Goal: Navigation & Orientation: Find specific page/section

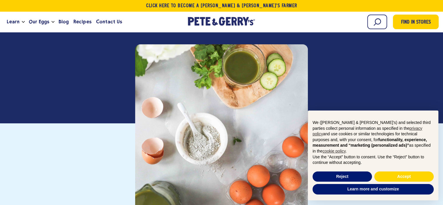
scroll to position [146, 0]
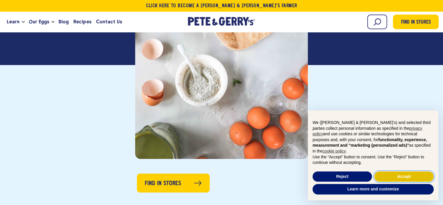
click at [400, 177] on button "Accept" at bounding box center [403, 176] width 59 height 10
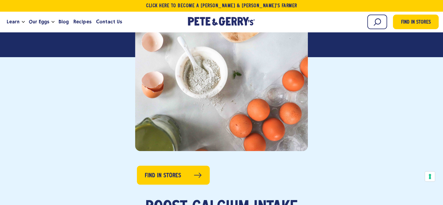
scroll to position [0, 0]
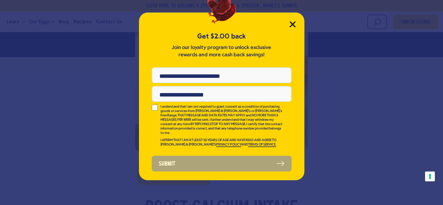
click at [295, 23] on icon "Close Modal" at bounding box center [293, 24] width 6 height 6
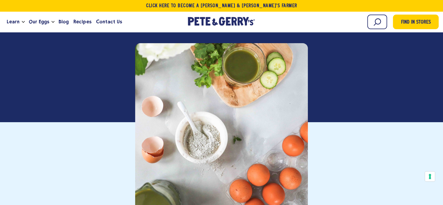
scroll to position [154, 0]
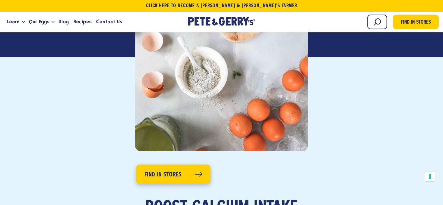
click at [177, 175] on span "Find in Stores" at bounding box center [162, 174] width 37 height 9
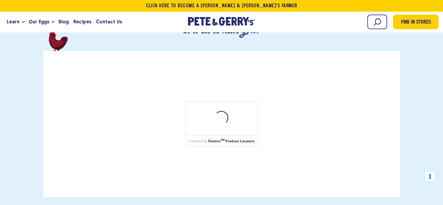
scroll to position [117, 0]
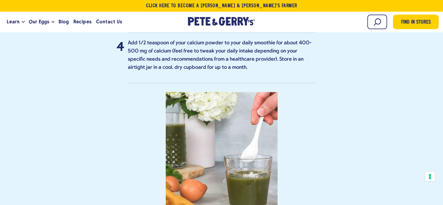
scroll to position [1399, 0]
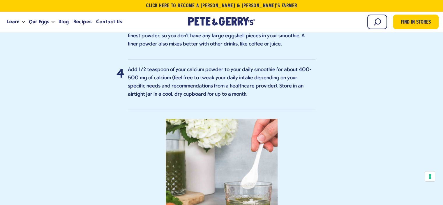
click at [235, 82] on p "Add 1/2 teaspoon of your calcium powder to your daily smoothie for about 400-50…" at bounding box center [222, 82] width 188 height 33
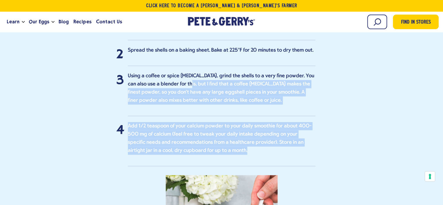
scroll to position [1340, 0]
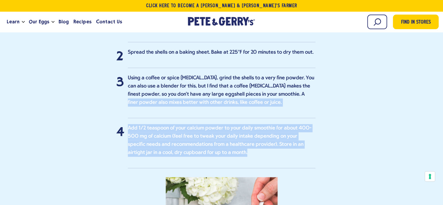
drag, startPoint x: 223, startPoint y: 79, endPoint x: 295, endPoint y: 76, distance: 71.4
click at [295, 76] on ol "Once you've saved up 10 to 12 shells, place them in a medium saucepan and cover…" at bounding box center [222, 92] width 188 height 154
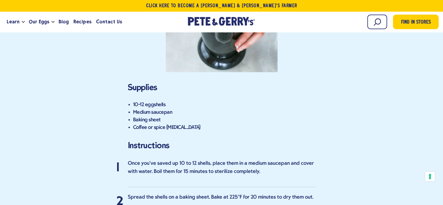
scroll to position [1195, 0]
